Goal: Transaction & Acquisition: Purchase product/service

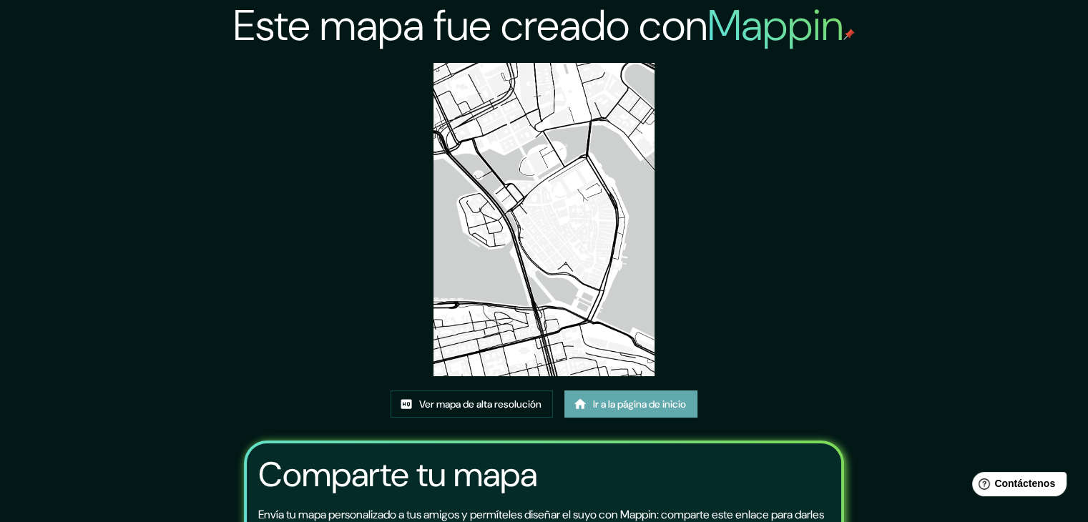
click at [623, 401] on font "Ir a la página de inicio" at bounding box center [639, 404] width 93 height 13
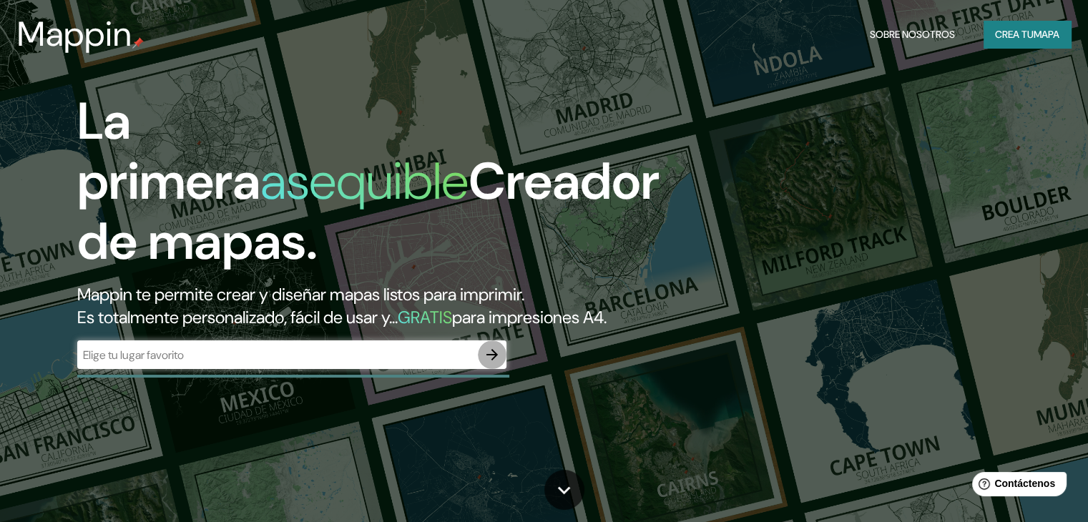
click at [496, 363] on icon "button" at bounding box center [492, 354] width 17 height 17
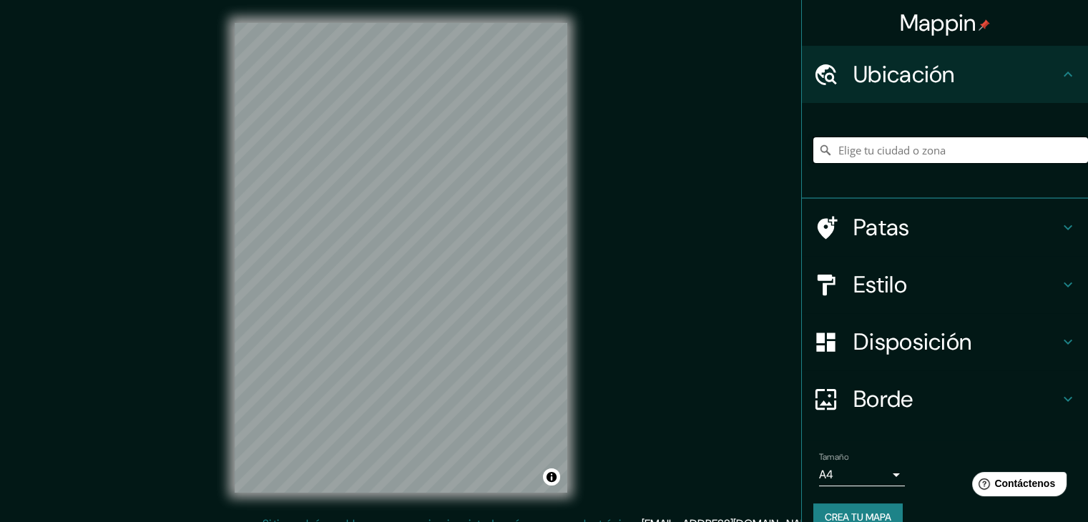
click at [874, 147] on input "Elige tu ciudad o zona" at bounding box center [950, 150] width 275 height 26
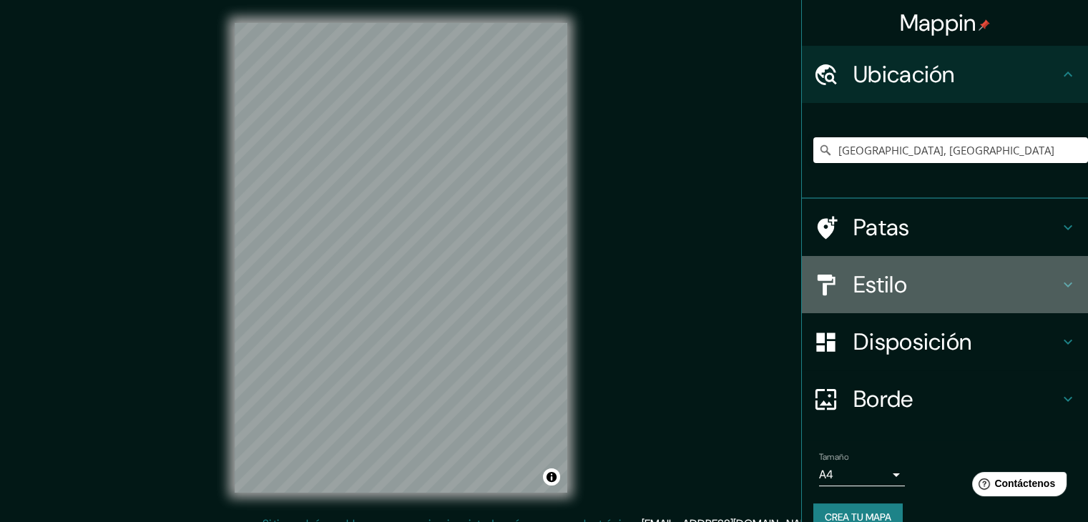
click at [951, 298] on div "Estilo" at bounding box center [945, 284] width 286 height 57
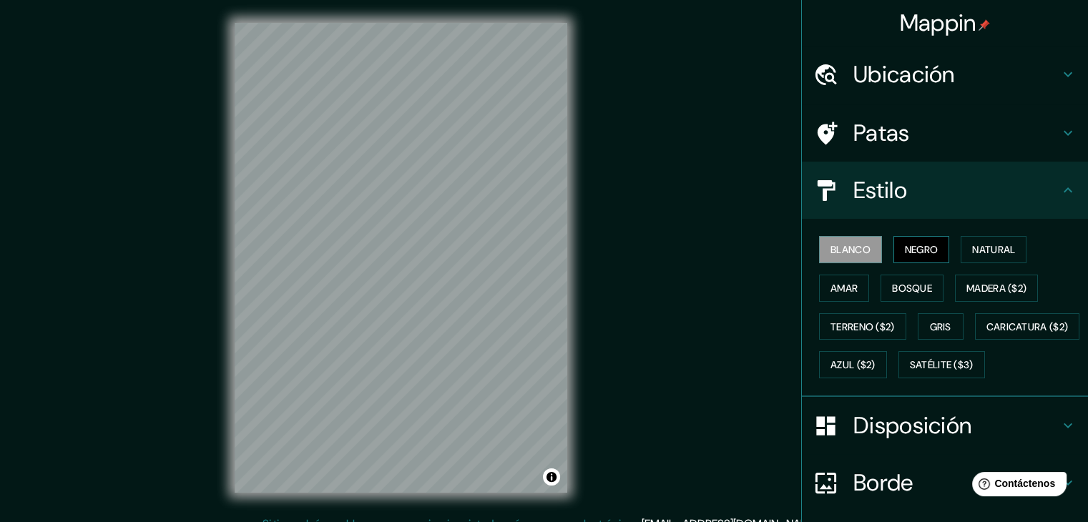
click at [907, 252] on font "Negro" at bounding box center [922, 249] width 34 height 13
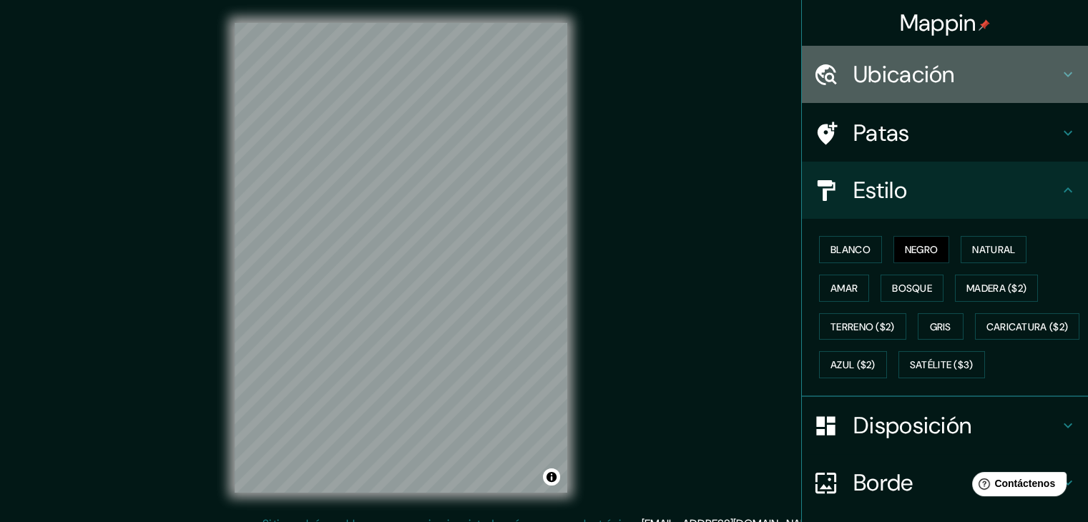
click at [904, 68] on font "Ubicación" at bounding box center [904, 74] width 102 height 30
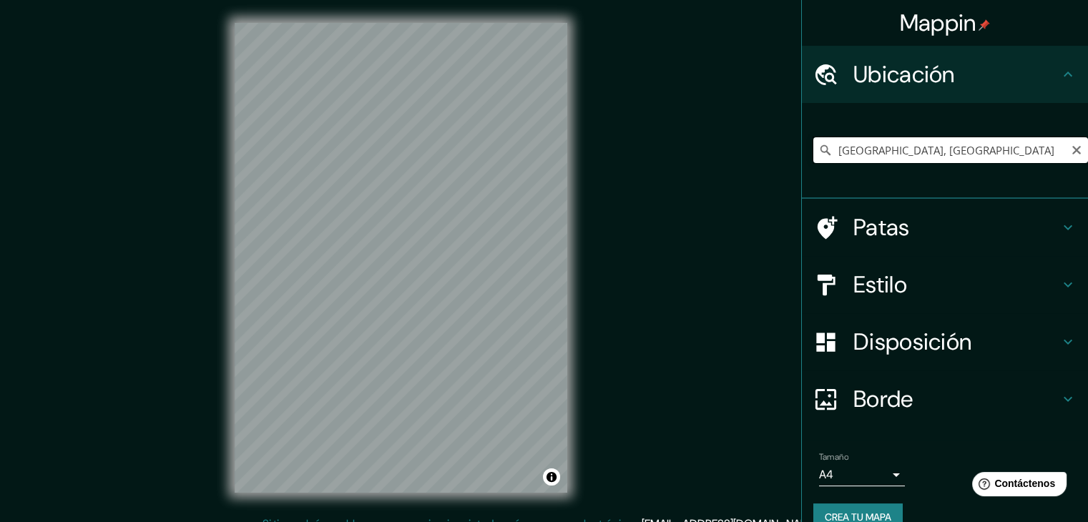
click at [936, 143] on input "Bogotá, Colombia" at bounding box center [950, 150] width 275 height 26
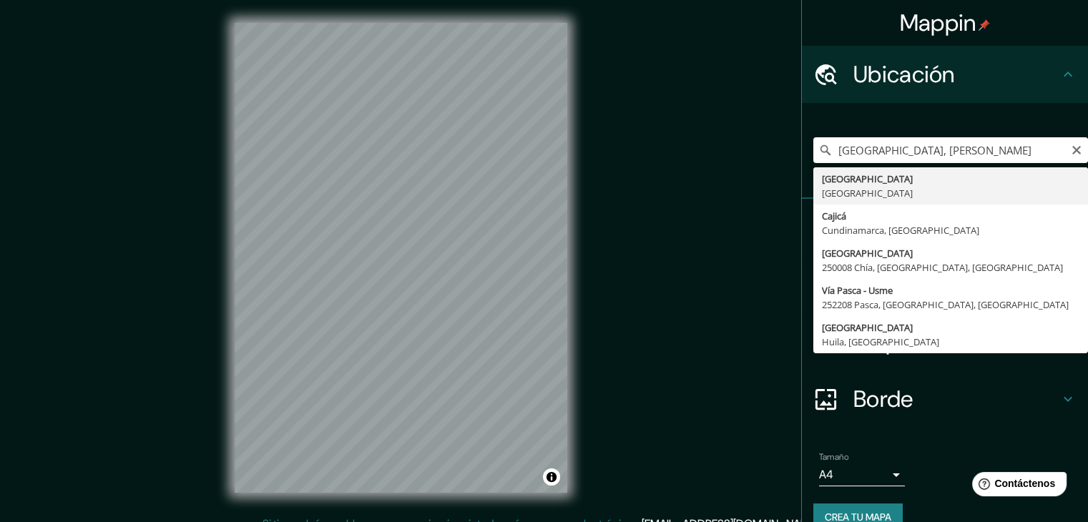
type input "Bogotá, Colombia"
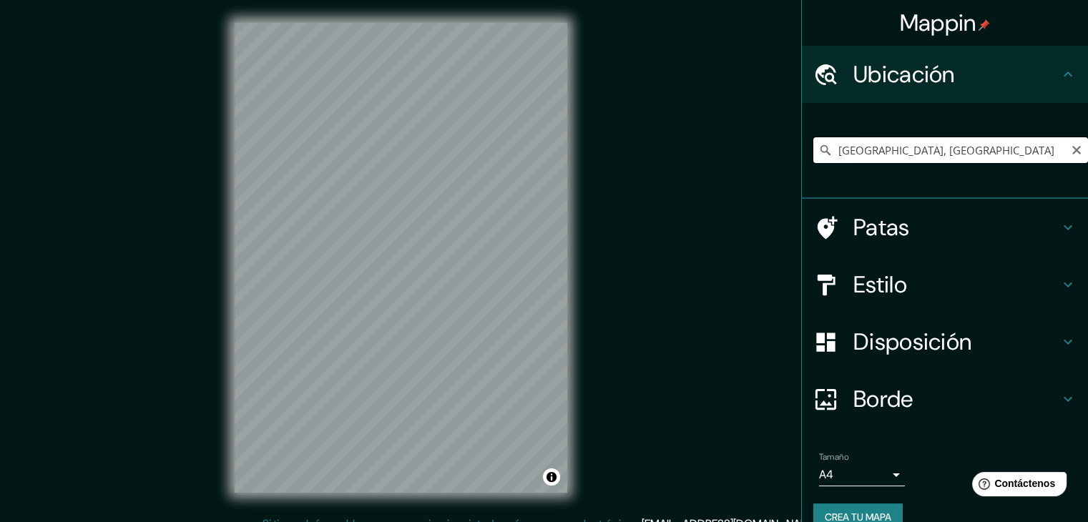
click at [934, 154] on input "Bogotá, Colombia" at bounding box center [950, 150] width 275 height 26
click at [1072, 150] on icon "Claro" at bounding box center [1076, 150] width 9 height 9
click at [992, 161] on input "Elige tu ciudad o zona" at bounding box center [950, 150] width 275 height 26
click at [981, 151] on input "Elige tu ciudad o zona" at bounding box center [950, 150] width 275 height 26
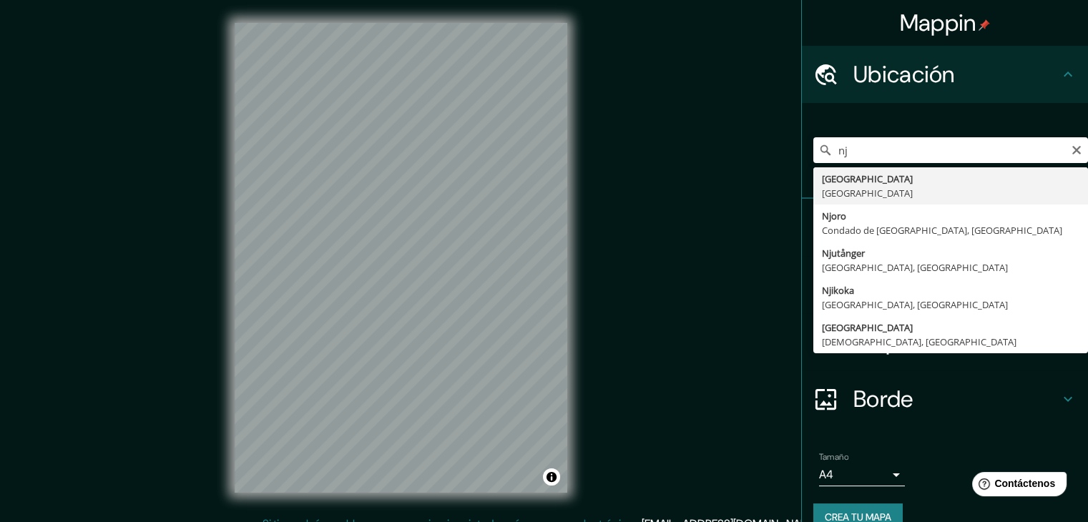
type input "Nueva Jersey, Estados Unidos"
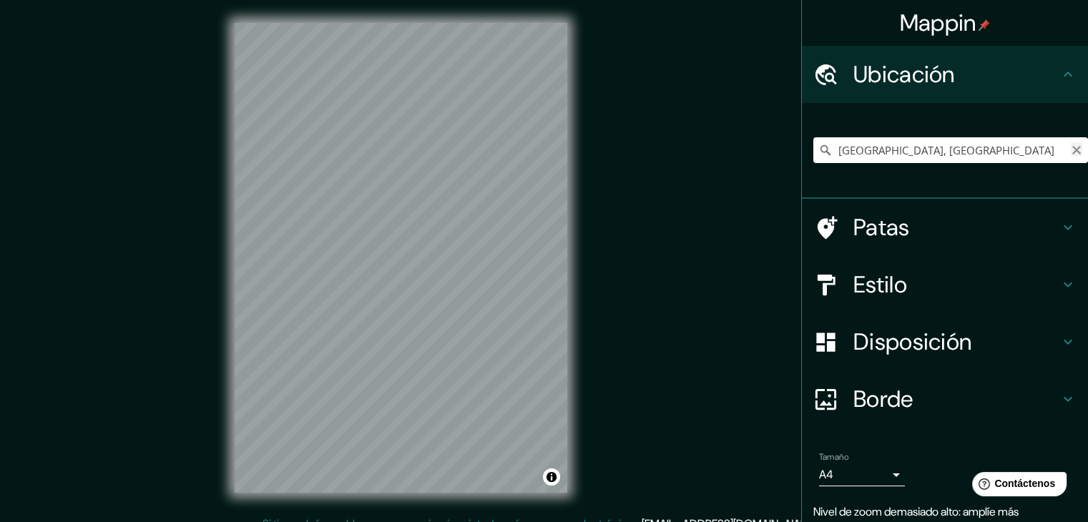
click at [1072, 151] on icon "Claro" at bounding box center [1076, 150] width 9 height 9
click at [1012, 153] on input "Elige tu ciudad o zona" at bounding box center [950, 150] width 275 height 26
type input "n"
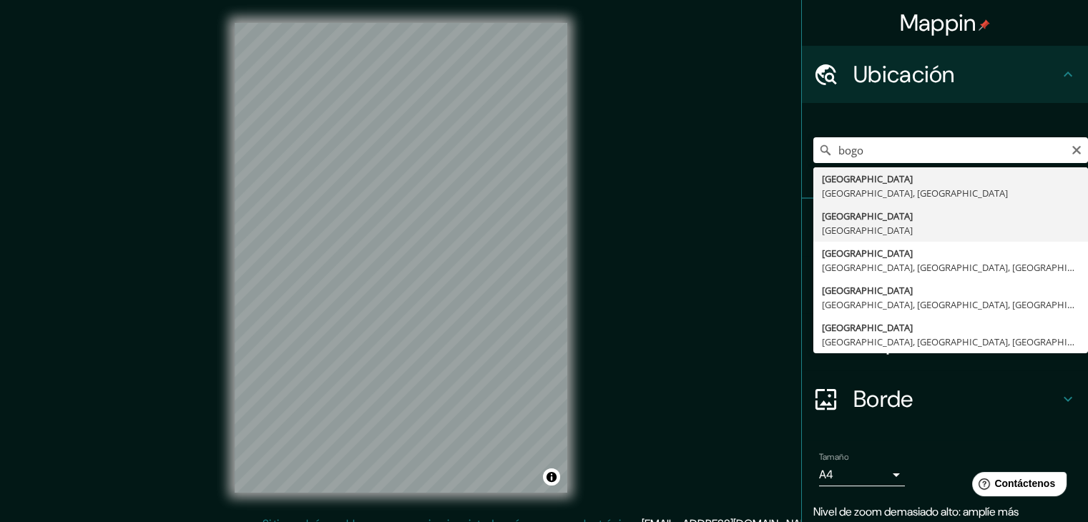
type input "Bogotá, Colombia"
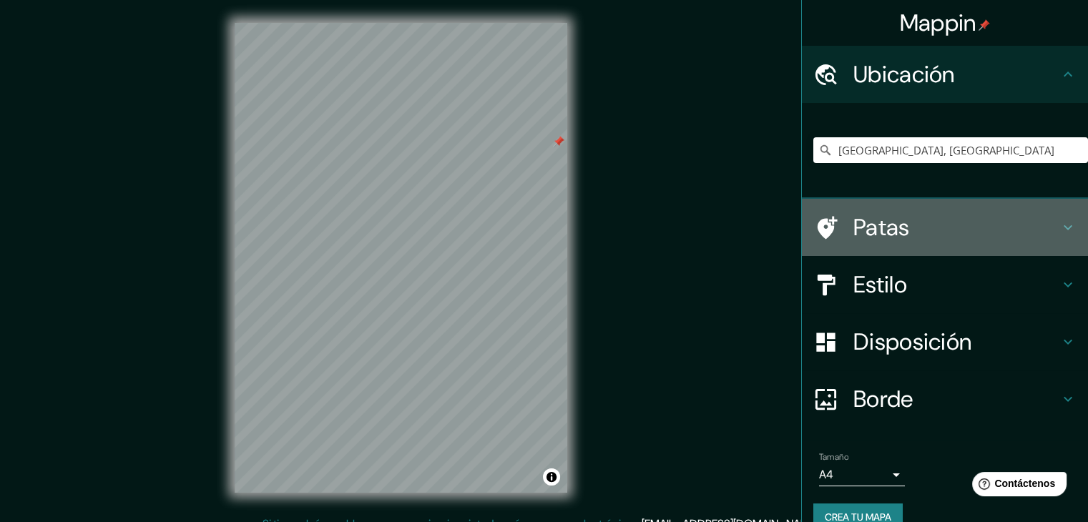
click at [895, 212] on font "Patas" at bounding box center [881, 227] width 57 height 30
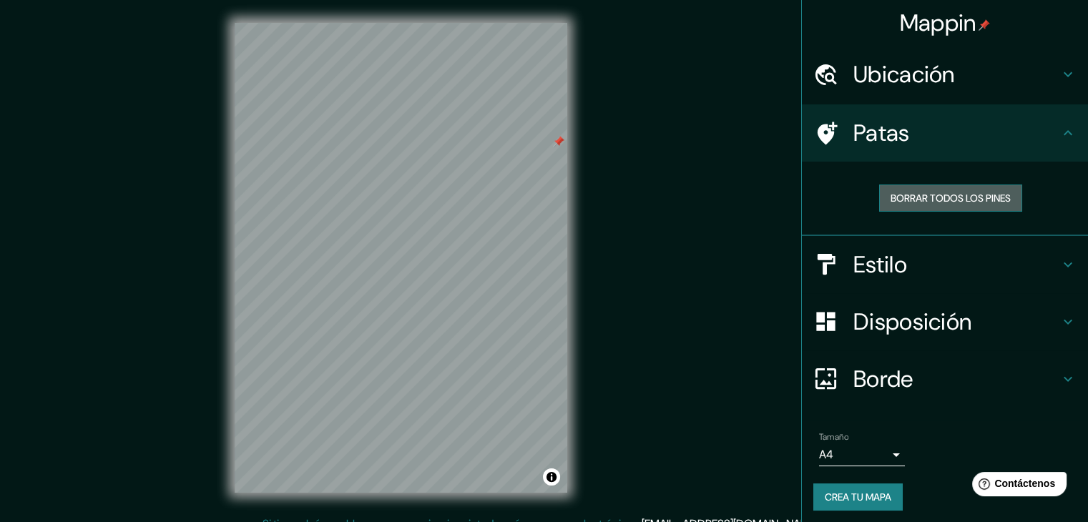
click at [941, 192] on font "Borrar todos los pines" at bounding box center [951, 198] width 120 height 13
click at [904, 269] on h4 "Estilo" at bounding box center [956, 264] width 206 height 29
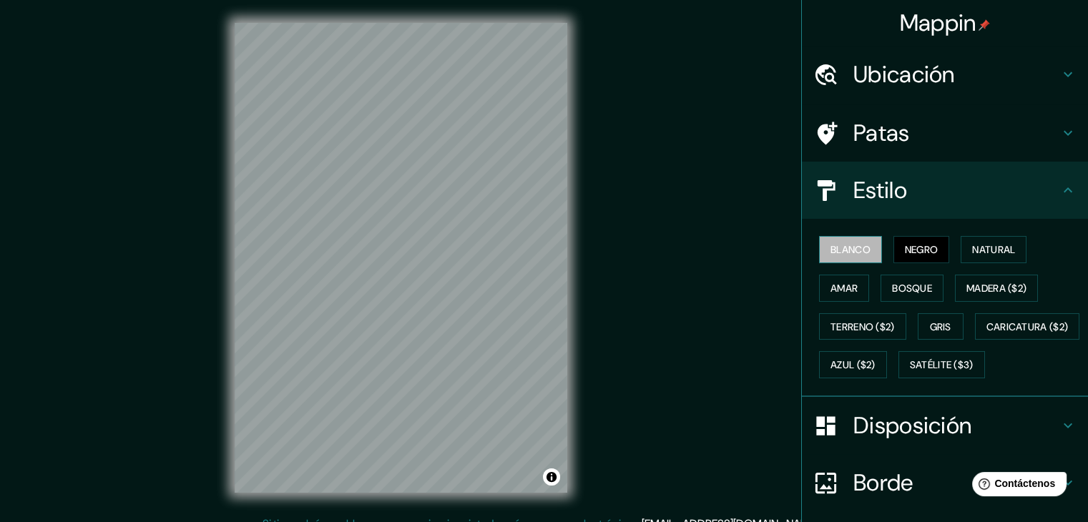
click at [851, 244] on font "Blanco" at bounding box center [851, 249] width 40 height 13
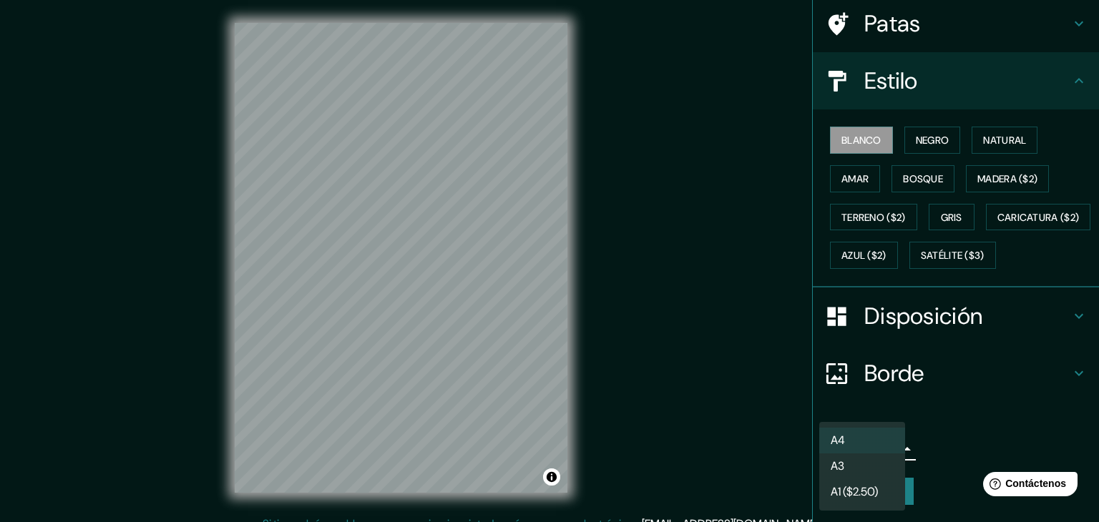
click at [878, 446] on body "Mappin Ubicación Bogotá, Colombia Patas Estilo Blanco Negro Natural Amar Bosque…" at bounding box center [549, 261] width 1099 height 522
click at [871, 474] on li "A3" at bounding box center [862, 467] width 86 height 26
type input "a4"
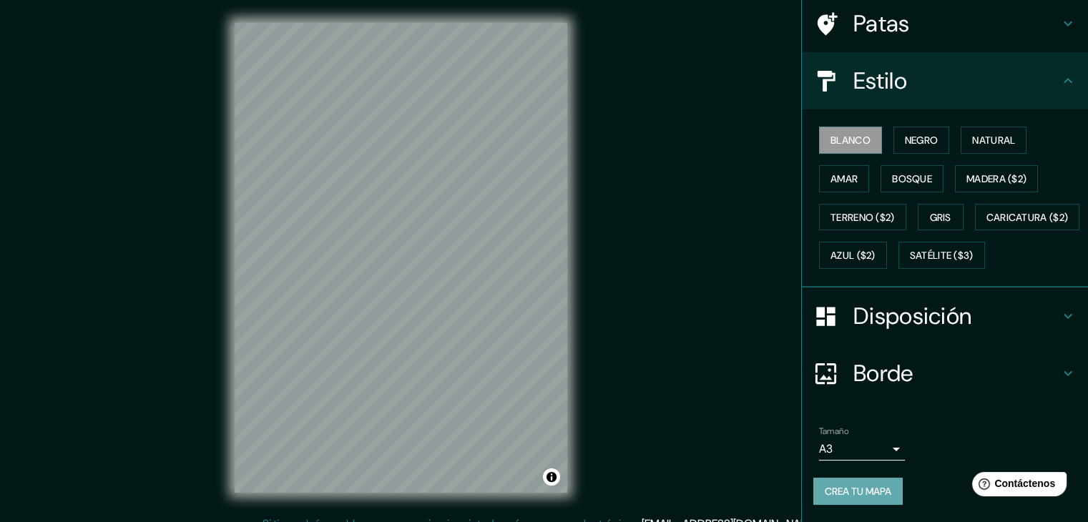
click at [869, 491] on font "Crea tu mapa" at bounding box center [858, 491] width 67 height 13
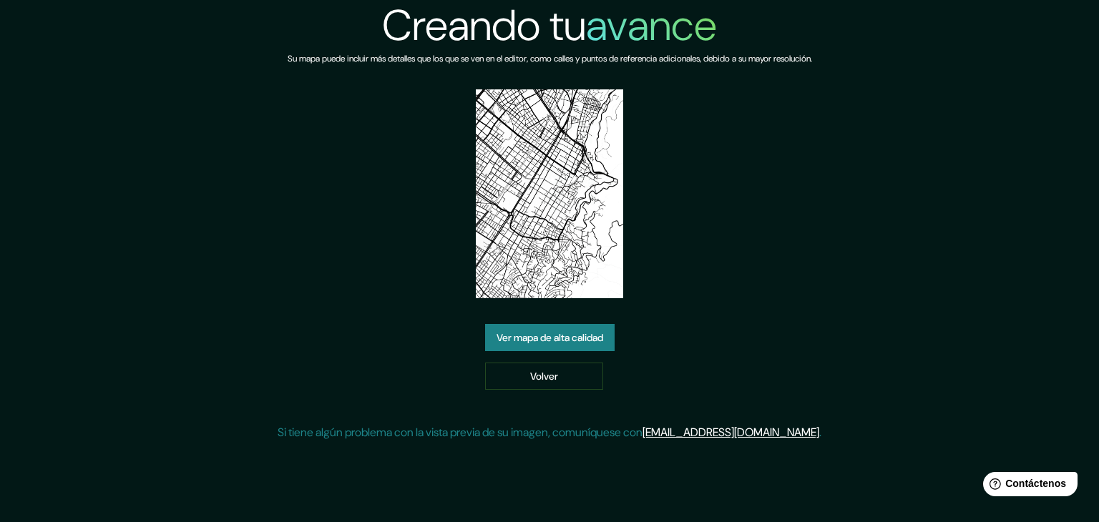
click at [554, 341] on font "Ver mapa de alta calidad" at bounding box center [549, 337] width 107 height 13
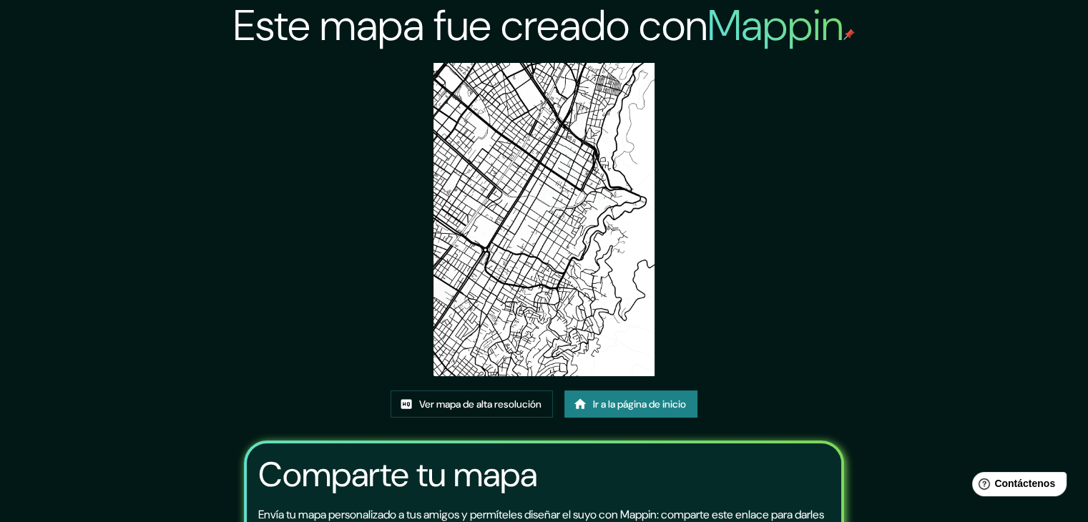
click at [604, 399] on font "Ir a la página de inicio" at bounding box center [639, 404] width 93 height 13
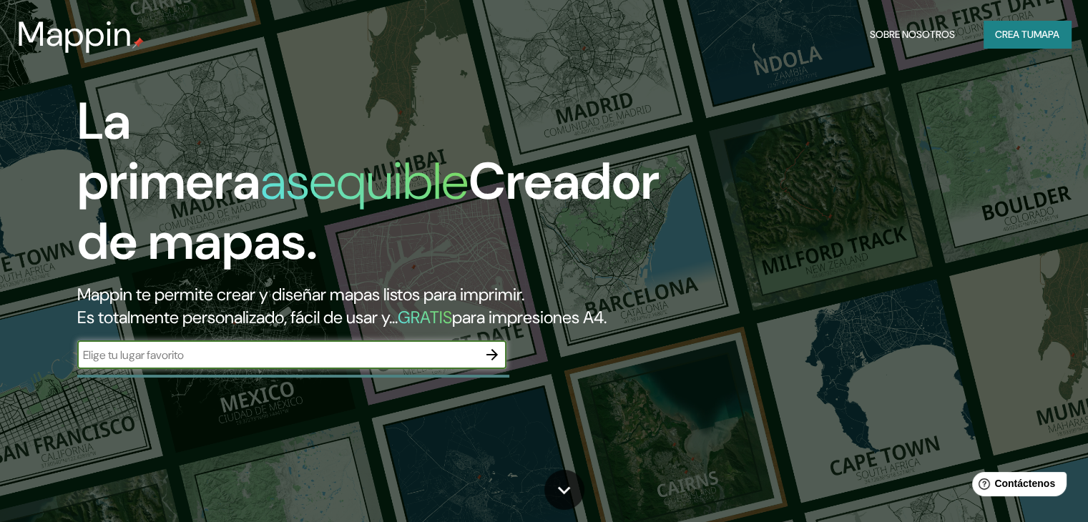
click at [492, 363] on icon "button" at bounding box center [492, 354] width 17 height 17
